Goal: Transaction & Acquisition: Download file/media

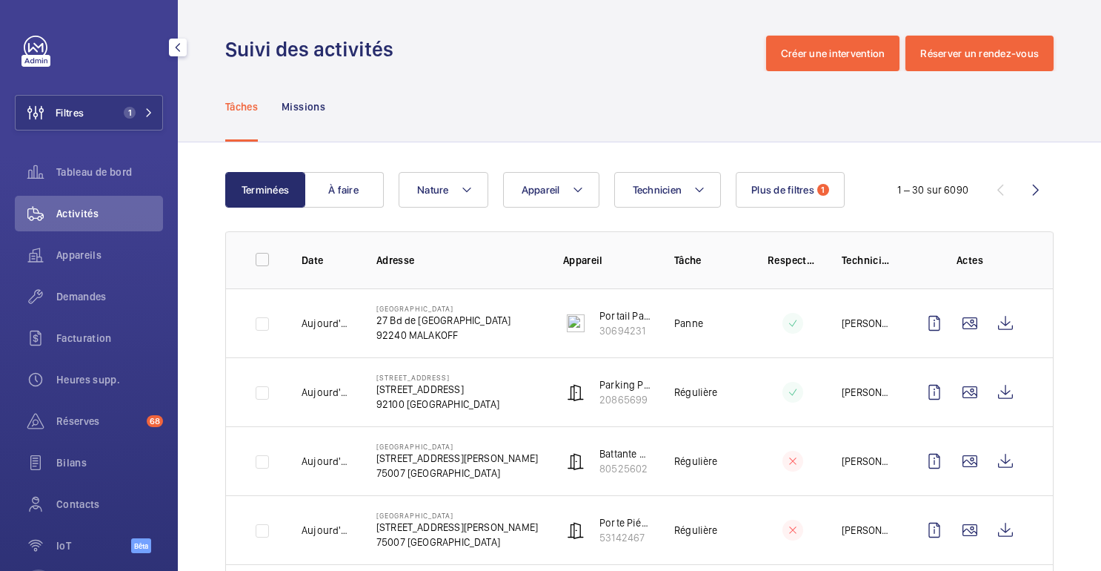
scroll to position [168, 0]
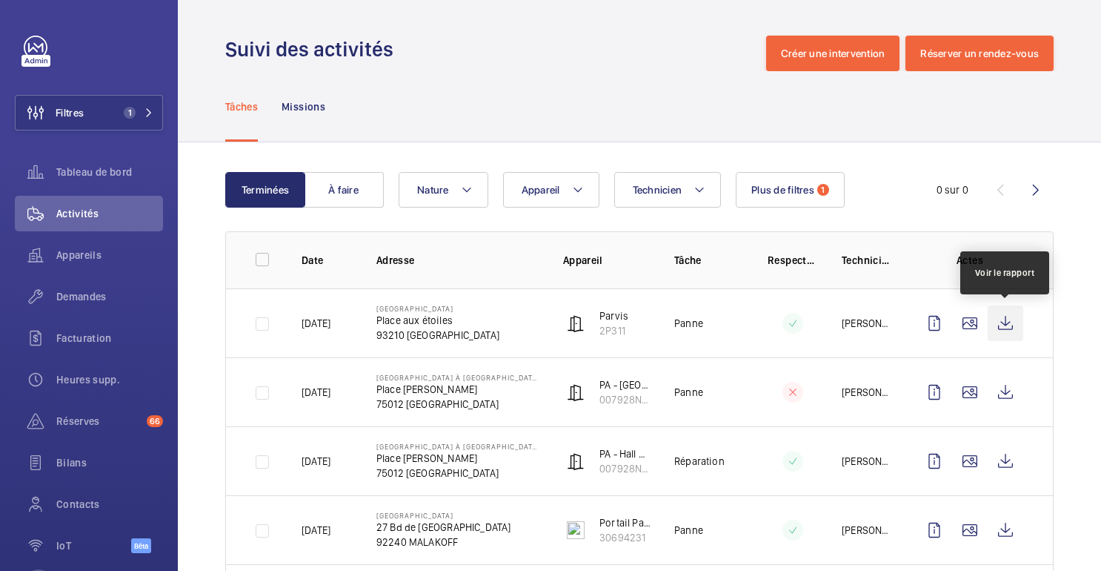
click at [1003, 325] on wm-front-icon-button at bounding box center [1006, 323] width 36 height 36
